Goal: Information Seeking & Learning: Learn about a topic

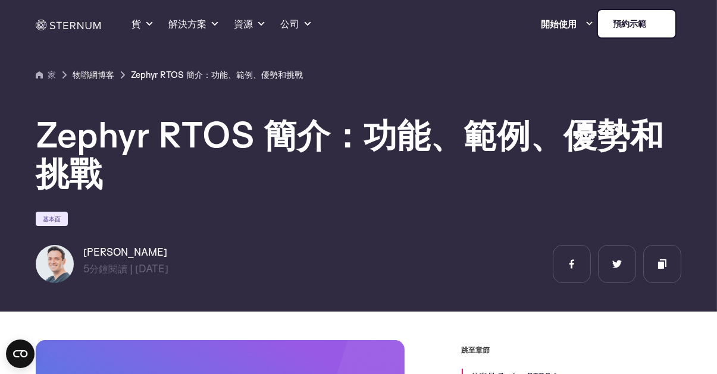
click at [87, 73] on link "物聯網博客" at bounding box center [94, 75] width 42 height 14
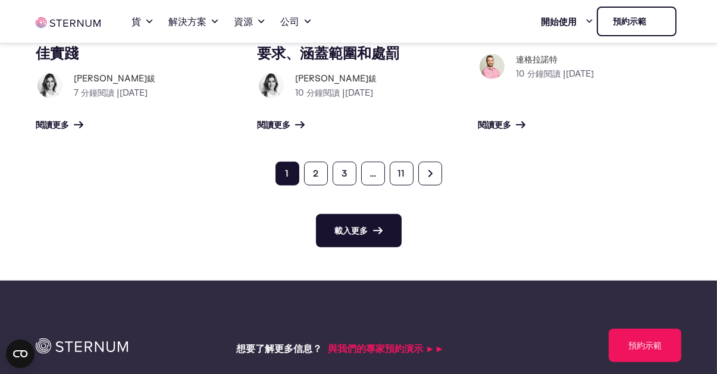
scroll to position [1623, 0]
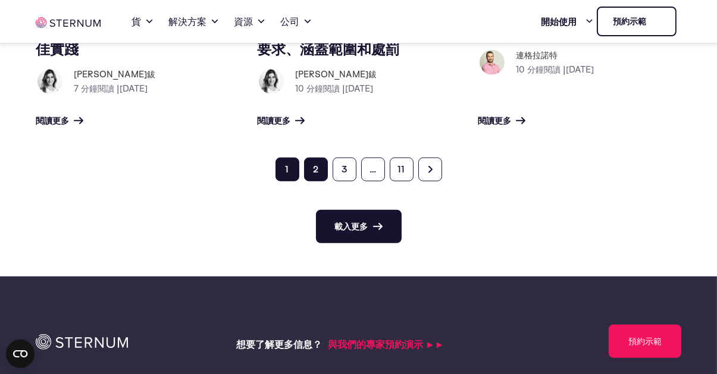
click at [319, 158] on link "2" at bounding box center [316, 170] width 24 height 24
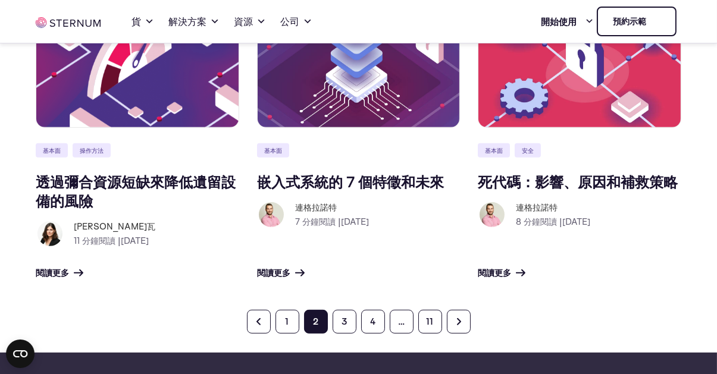
scroll to position [860, 0]
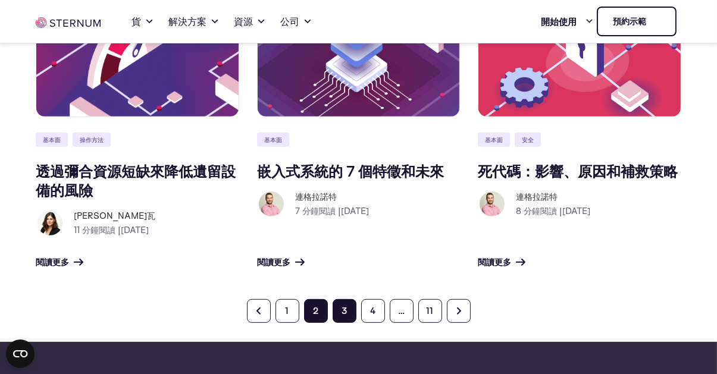
click at [345, 315] on link "3" at bounding box center [345, 311] width 24 height 24
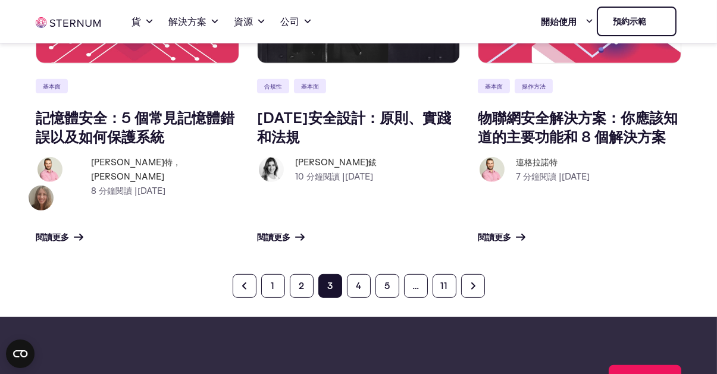
scroll to position [919, 0]
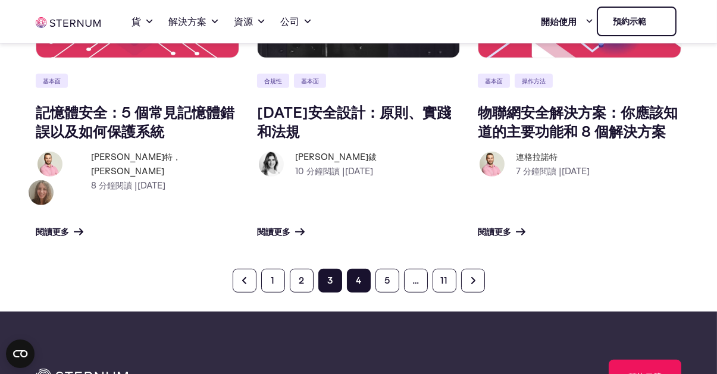
click at [361, 269] on link "4" at bounding box center [359, 281] width 24 height 24
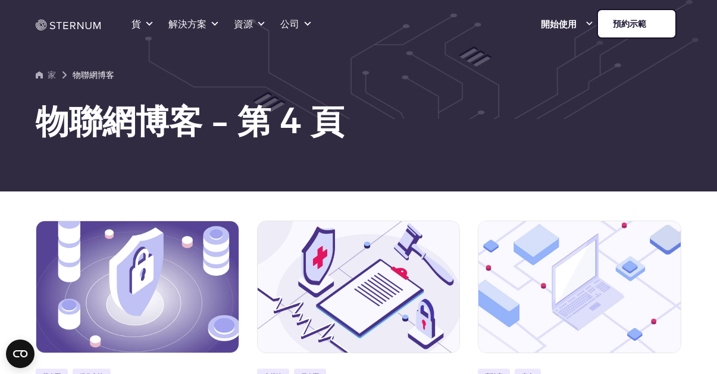
scroll to position [919, 0]
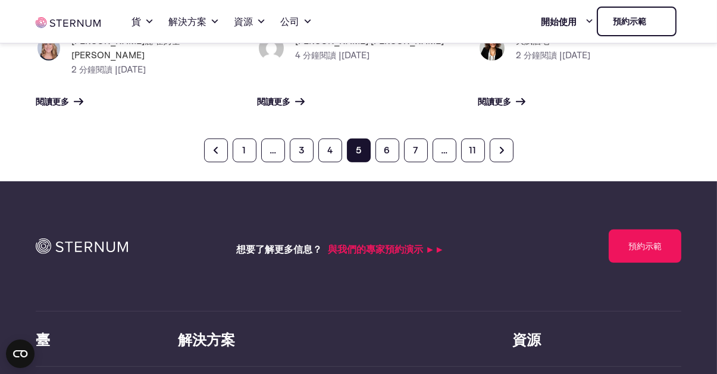
scroll to position [1081, 0]
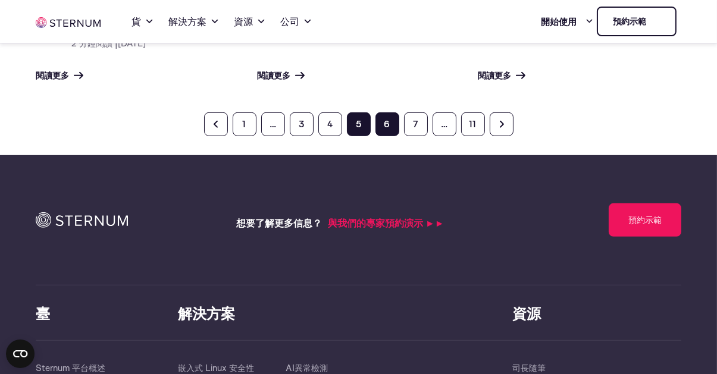
click at [392, 112] on link "6" at bounding box center [387, 124] width 24 height 24
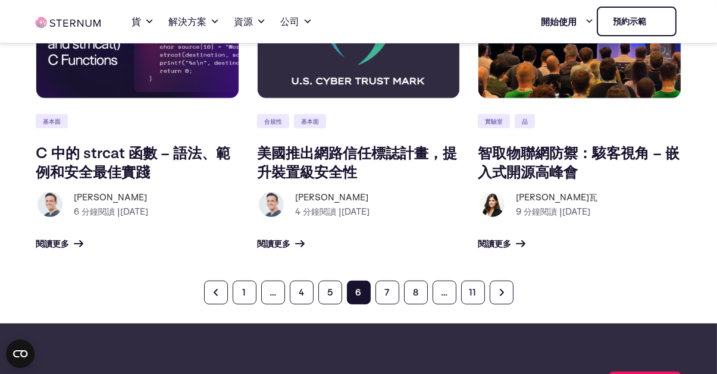
scroll to position [1076, 0]
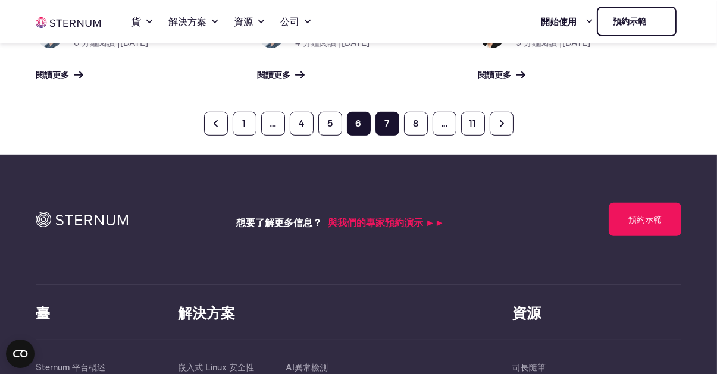
click at [380, 112] on link "7" at bounding box center [387, 124] width 24 height 24
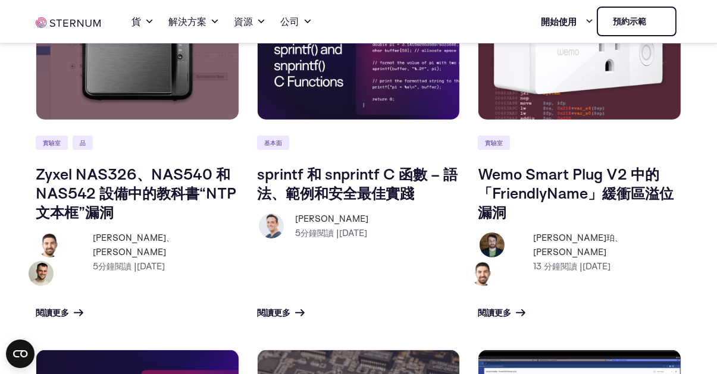
scroll to position [543, 0]
